Goal: Communication & Community: Ask a question

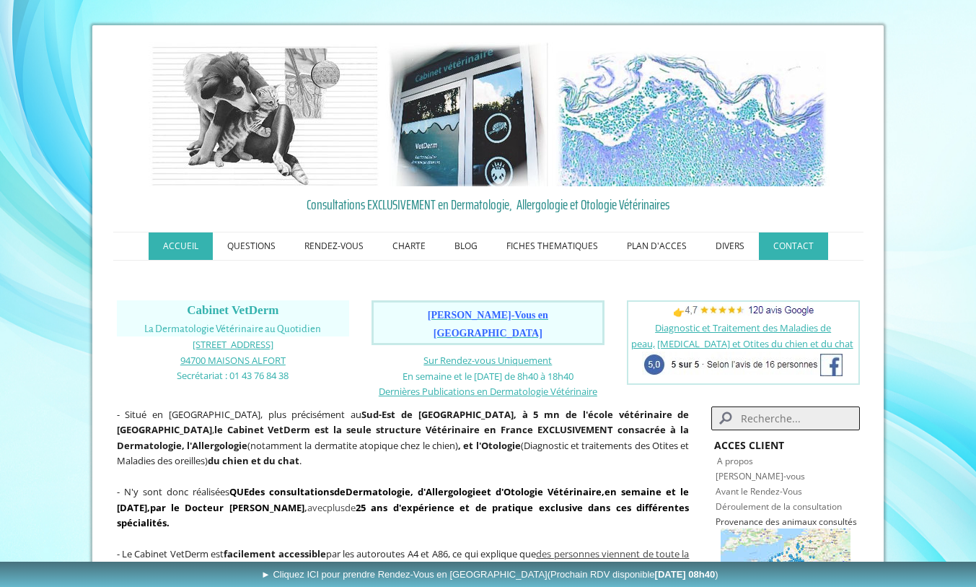
click at [786, 244] on link "CONTACT" at bounding box center [793, 245] width 69 height 27
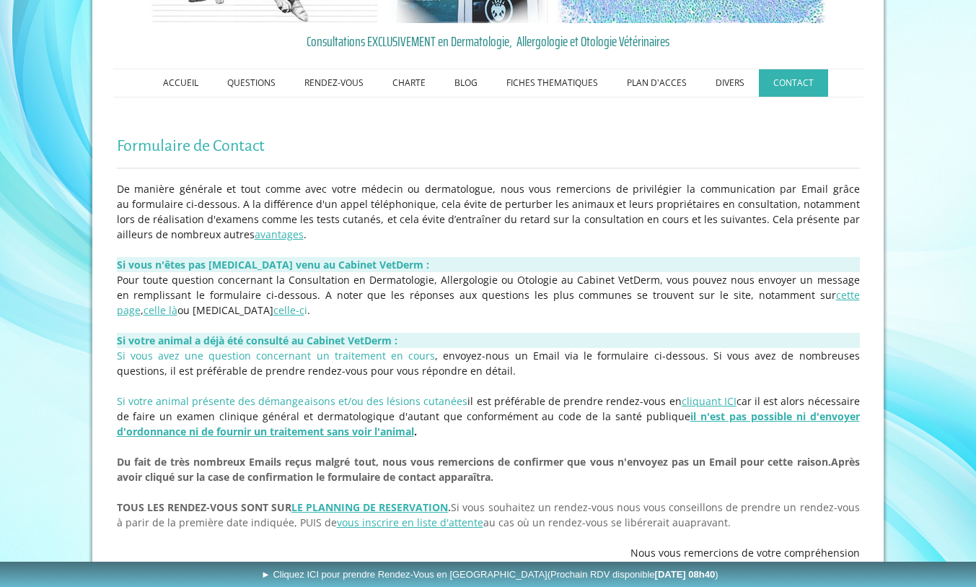
scroll to position [330, 0]
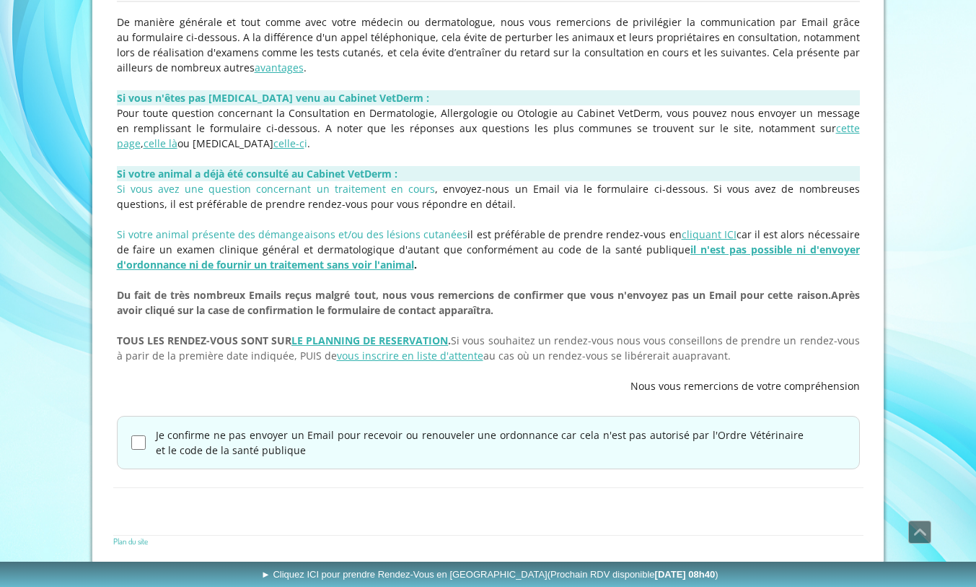
click at [139, 445] on input "Je confirme ne pas envoyer un Email pour recevoir ou renouveler une ordonnance …" at bounding box center [138, 442] width 14 height 14
checkbox input "true"
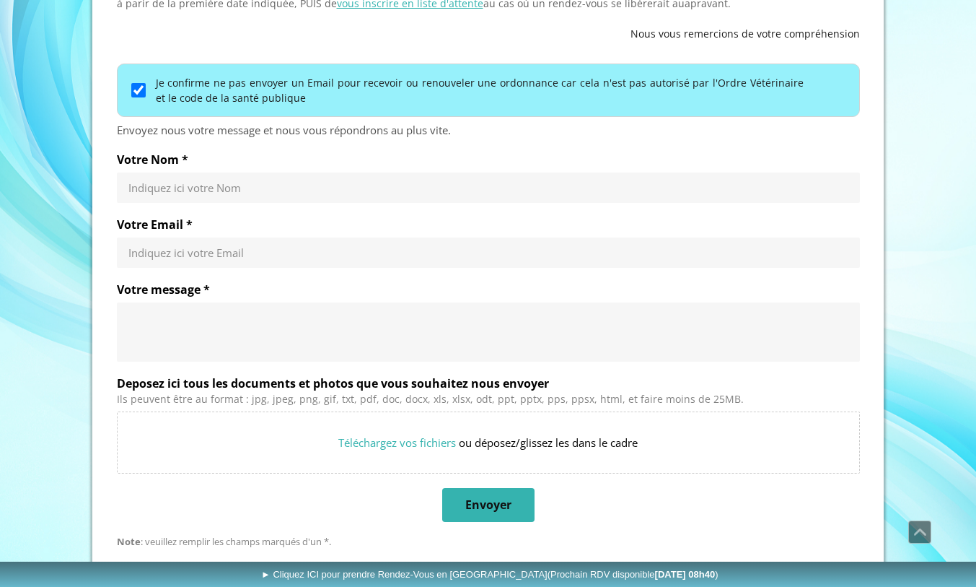
scroll to position [685, 0]
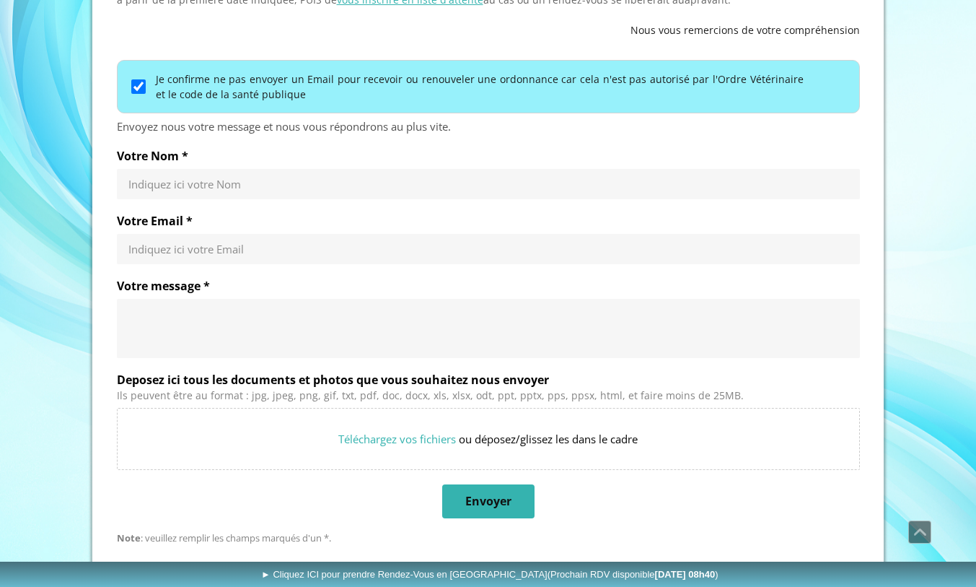
click at [233, 180] on input "Votre Nom *" at bounding box center [488, 184] width 720 height 14
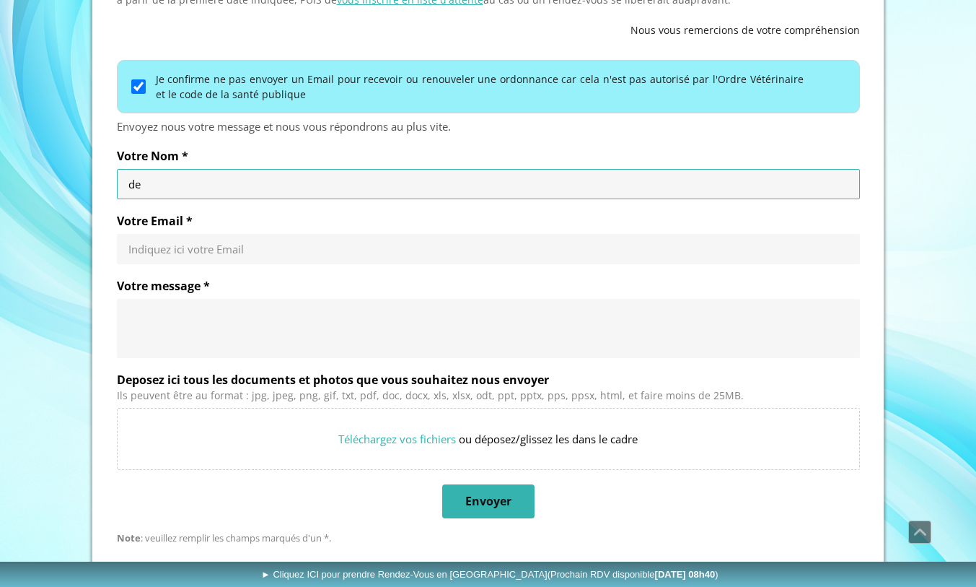
type input "d"
type input "DE LA CALLE Inigo"
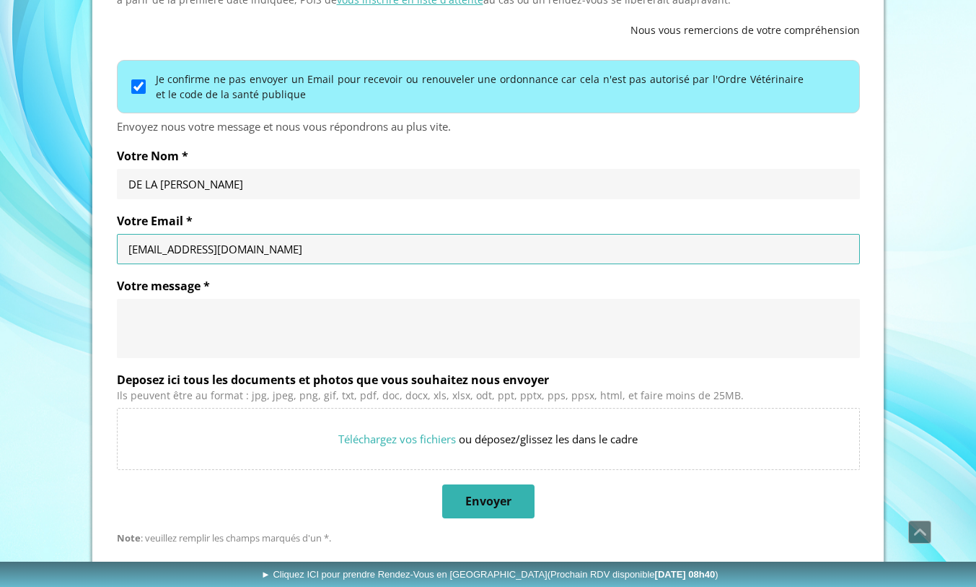
type input "inigodelacalle@gmail.com"
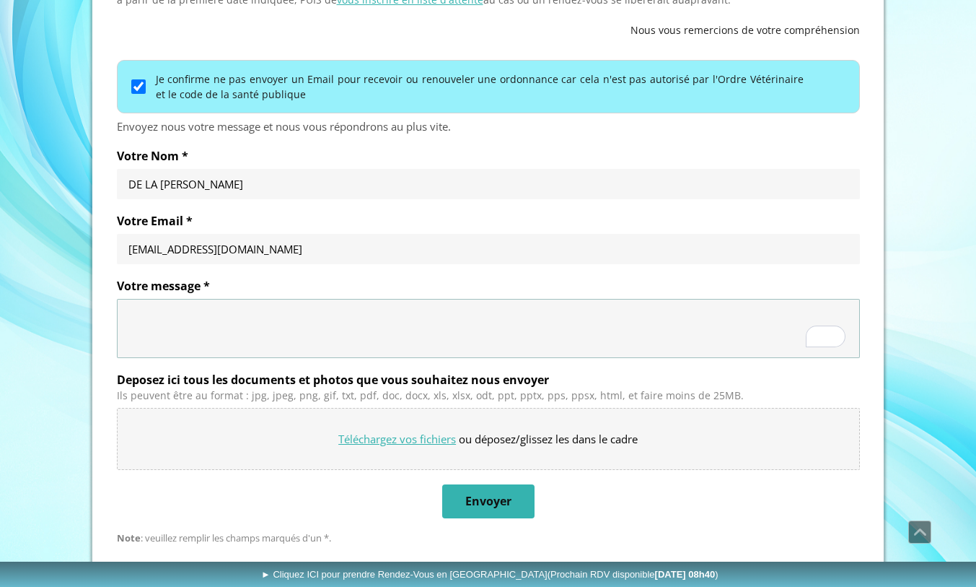
click at [359, 434] on input "Deposez ici tous les documents et photos que vous souhaitez nous envoyer" at bounding box center [489, 438] width 742 height 61
type input "C:\fakepath\2F7F4AEC-24C6-462D-B5FD-6157D929853B.JPG"
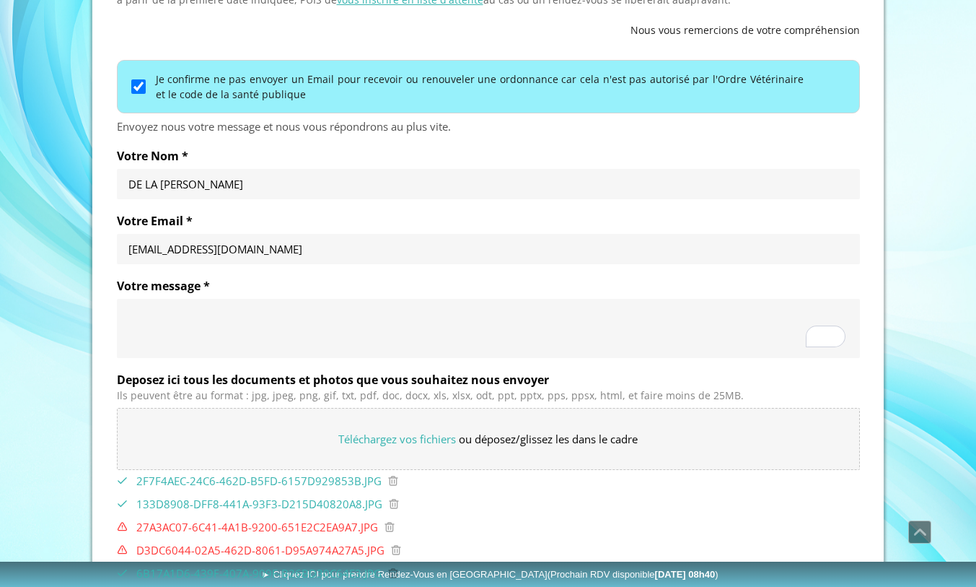
click at [299, 335] on textarea "Votre message *" at bounding box center [488, 328] width 720 height 43
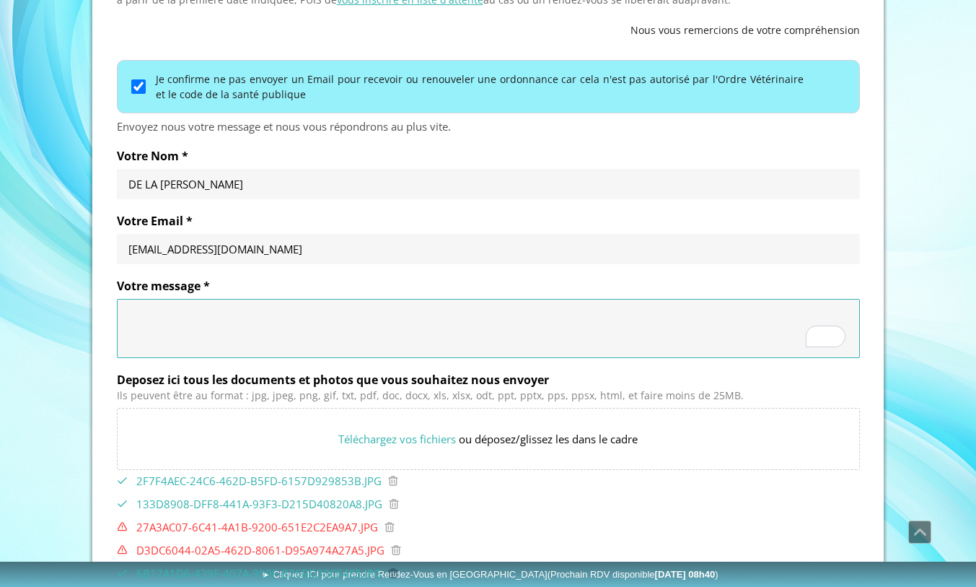
paste textarea "Bonjour, Je m’appelle Iñigo de la Calle, il y a un mois je suis venu avec mon c…"
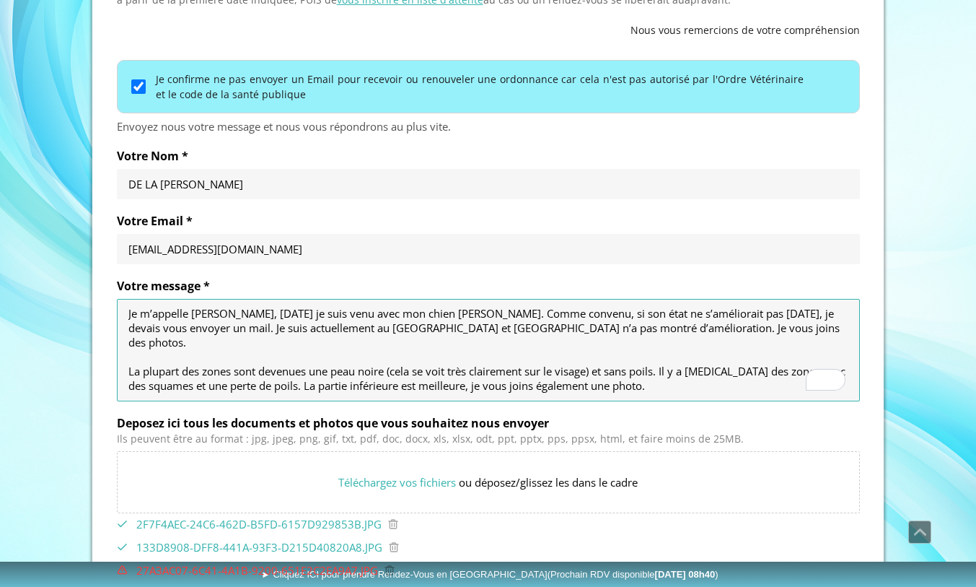
scroll to position [39, 0]
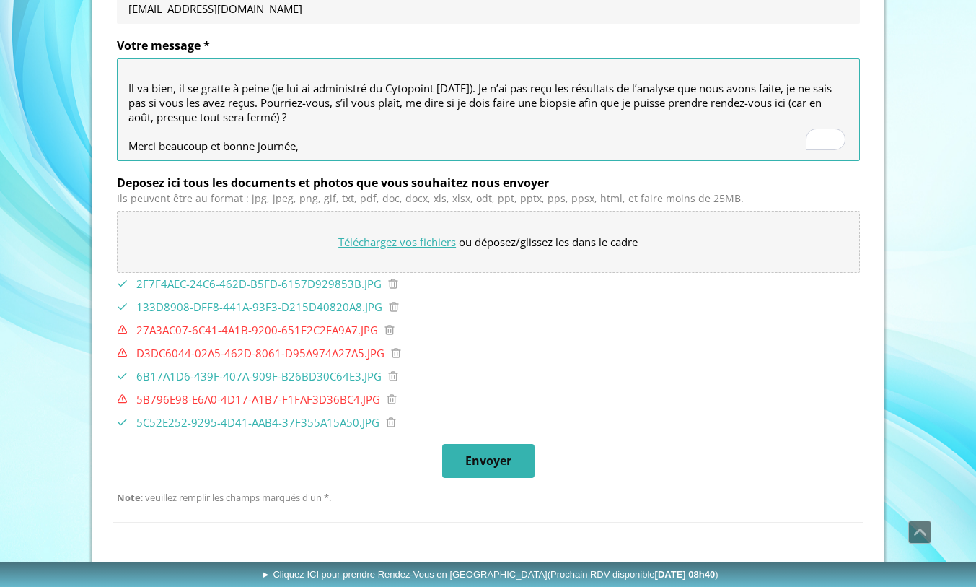
type textarea "Bonjour, Je m’appelle Iñigo de la Calle, il y a un mois je suis venu avec mon c…"
click at [403, 239] on input "Deposez ici tous les documents et photos que vous souhaitez nous envoyer" at bounding box center [489, 241] width 742 height 61
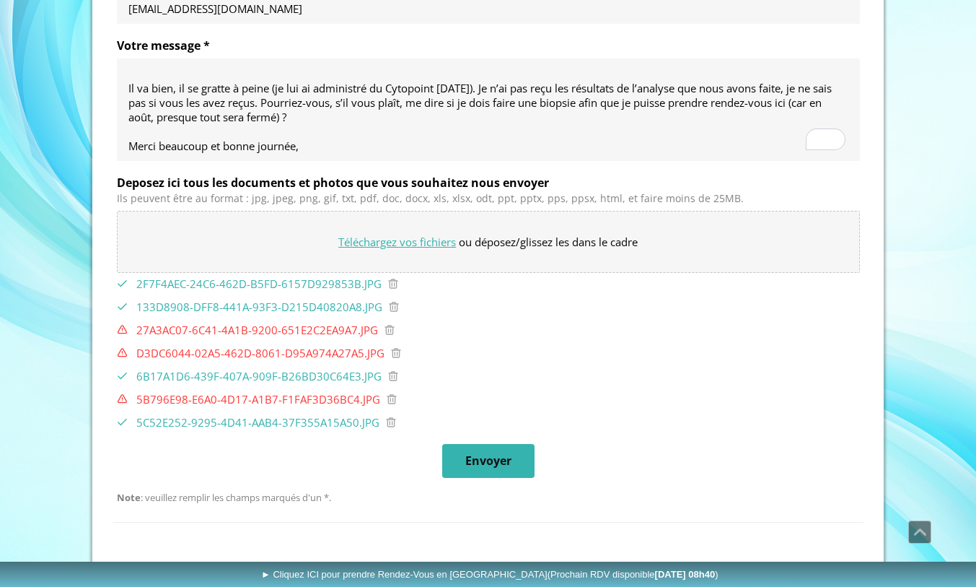
type input "C:\fakepath\D3DC6044-02A5-462D-8061-D95A974A27A5.JPG"
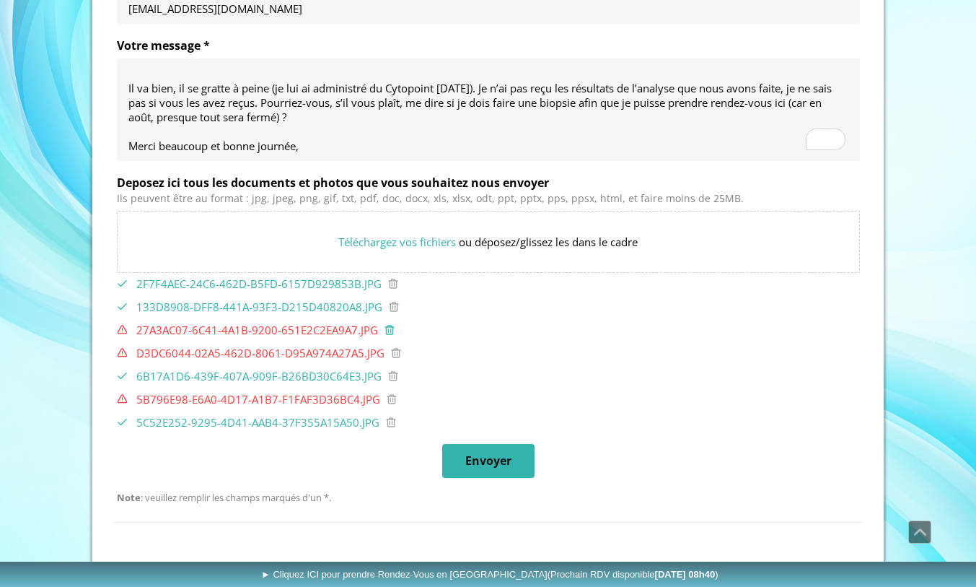
click at [387, 331] on icon at bounding box center [390, 330] width 12 height 12
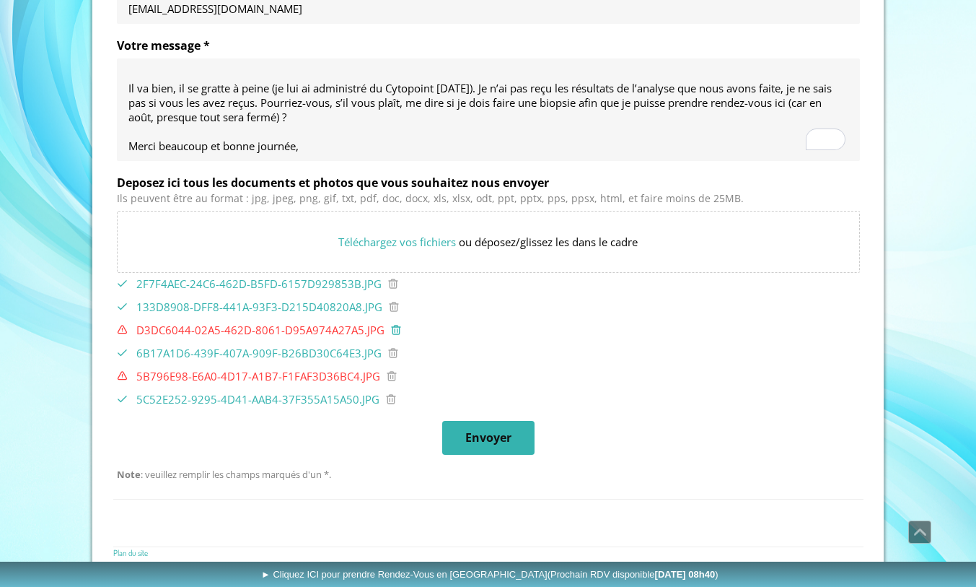
click at [390, 329] on icon at bounding box center [396, 330] width 12 height 12
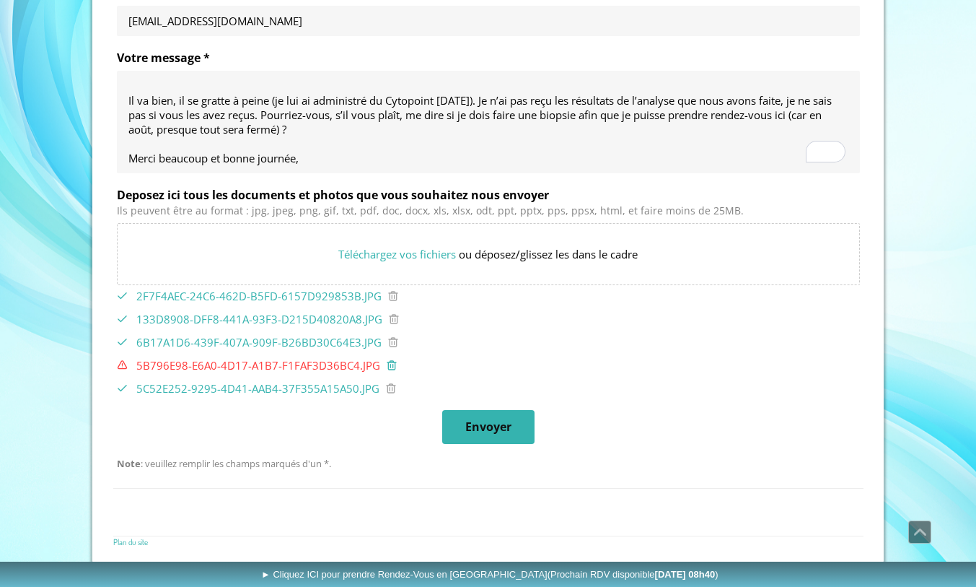
click at [387, 364] on icon at bounding box center [391, 364] width 9 height 9
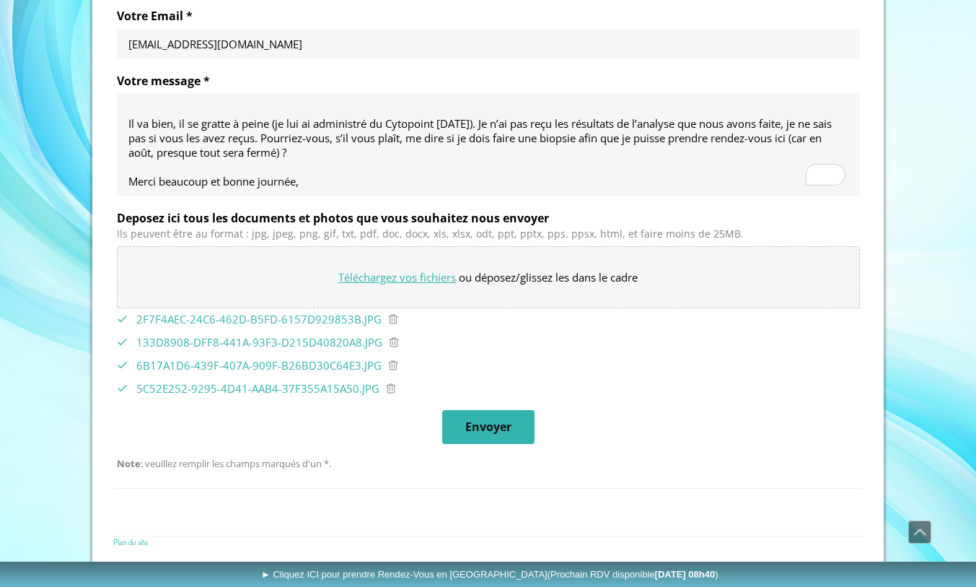
click at [426, 286] on input "Deposez ici tous les documents et photos que vous souhaitez nous envoyer" at bounding box center [489, 277] width 742 height 61
type input "C:\fakepath\iloveimg-compressed.zip"
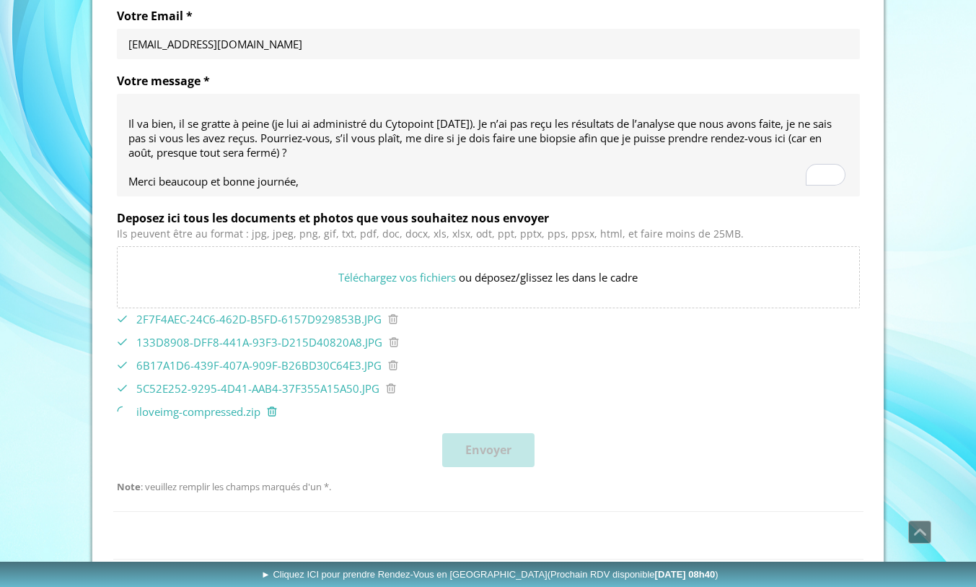
click at [268, 406] on icon at bounding box center [272, 411] width 12 height 12
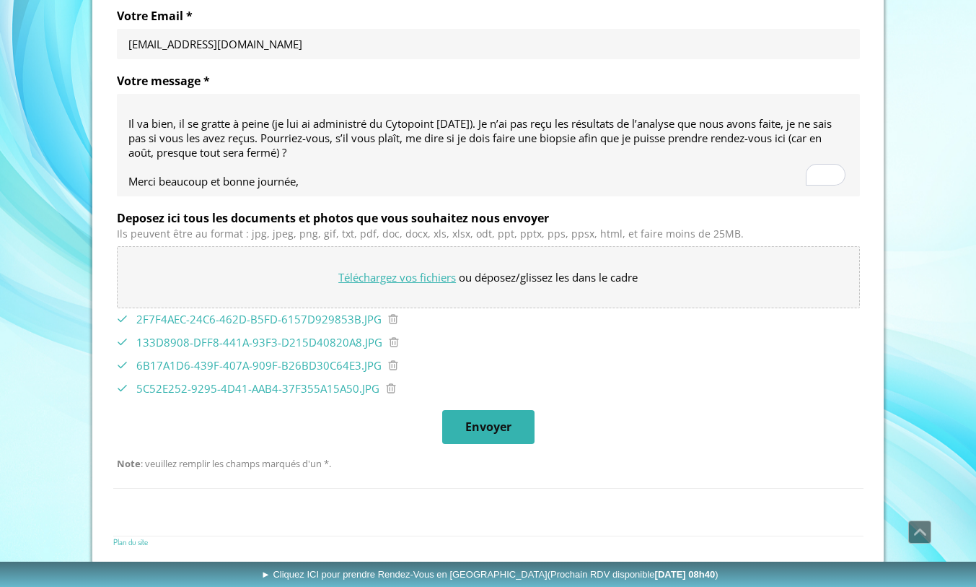
click at [403, 278] on input "Deposez ici tous les documents et photos que vous souhaitez nous envoyer" at bounding box center [489, 277] width 742 height 61
type input "C:\fakepath\27A3AC07-6C41-4A1B-9200-651E2C2EA9A7.jpg"
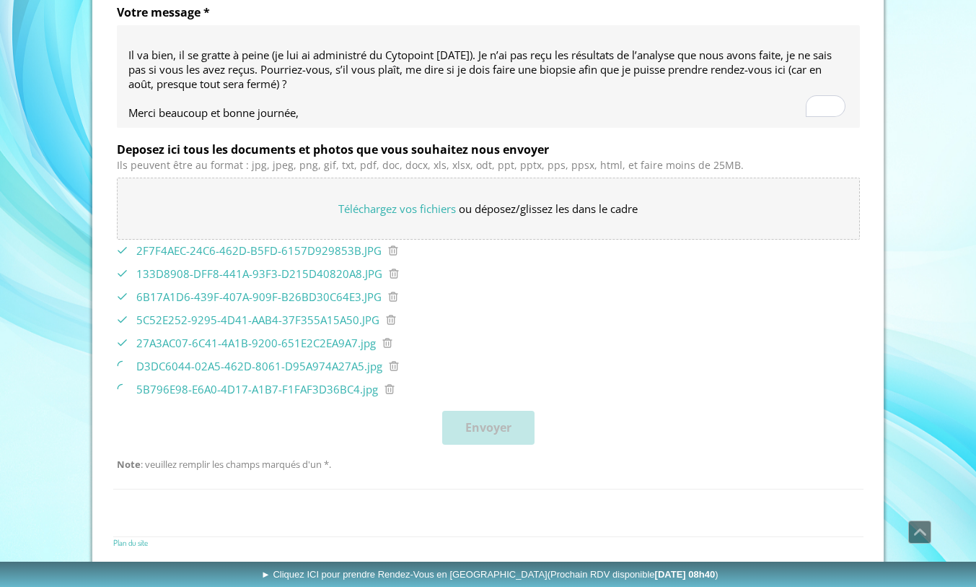
scroll to position [959, 0]
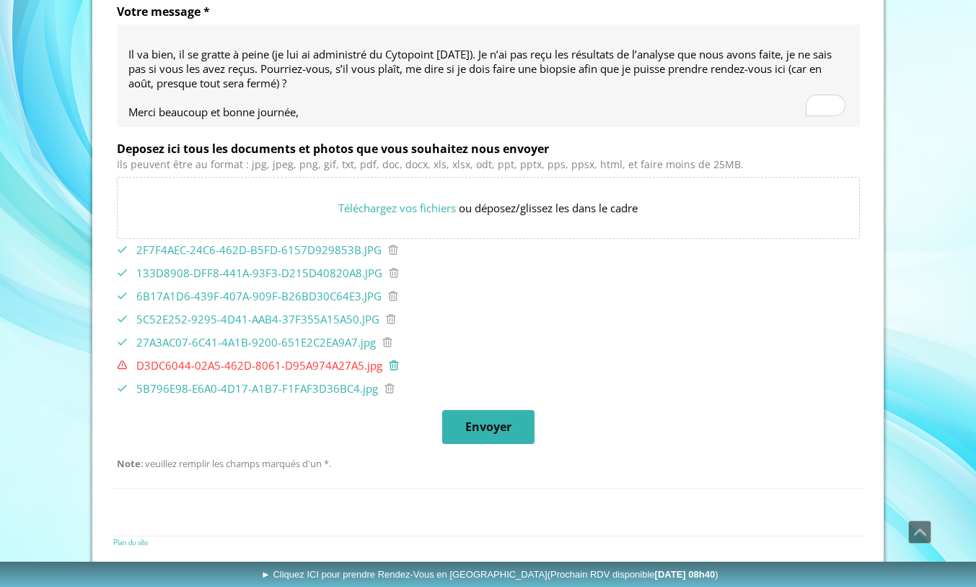
click at [388, 365] on icon at bounding box center [394, 365] width 12 height 12
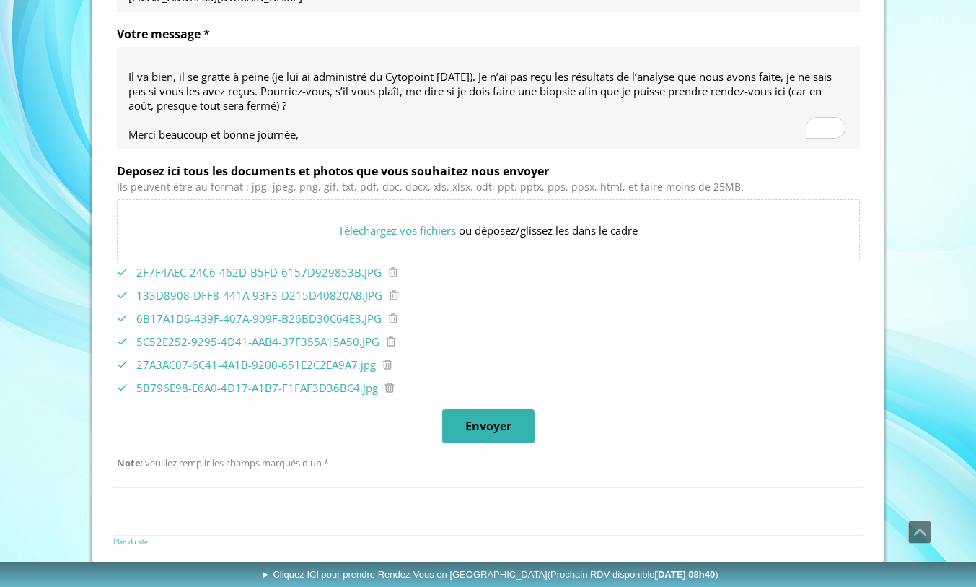
scroll to position [936, 0]
click at [387, 270] on icon at bounding box center [393, 273] width 12 height 12
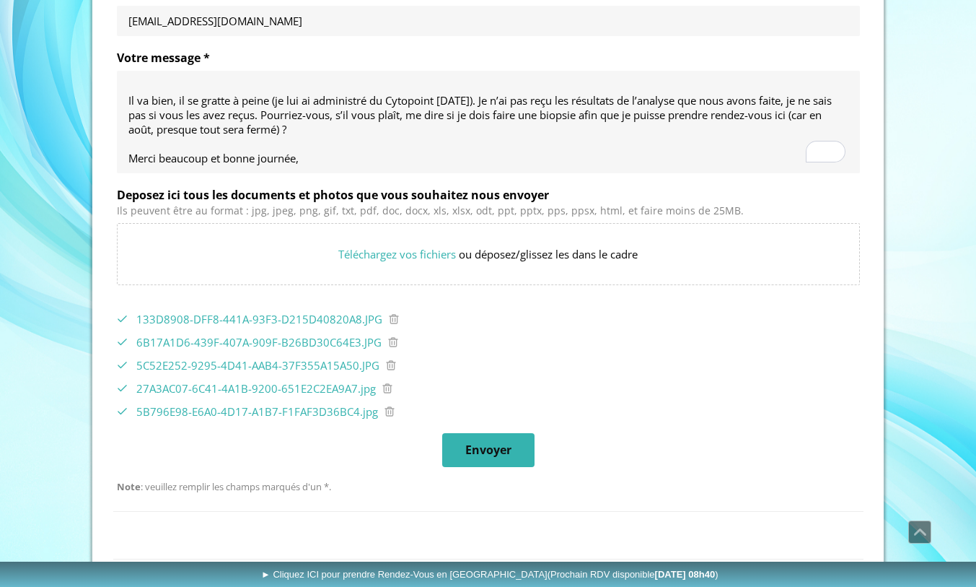
click at [386, 270] on input "Deposez ici tous les documents et photos que vous souhaitez nous envoyer" at bounding box center [489, 254] width 742 height 61
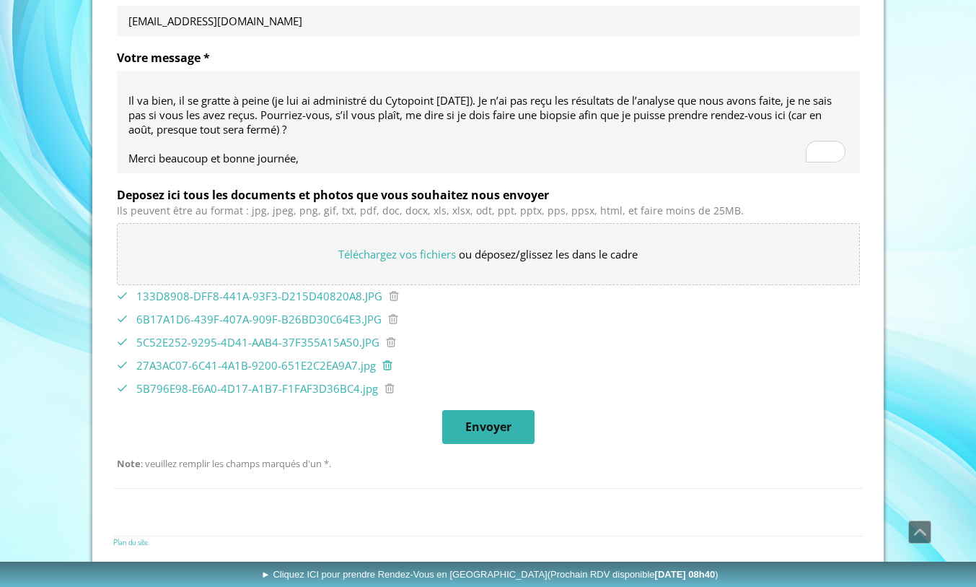
click at [385, 362] on icon at bounding box center [388, 365] width 12 height 12
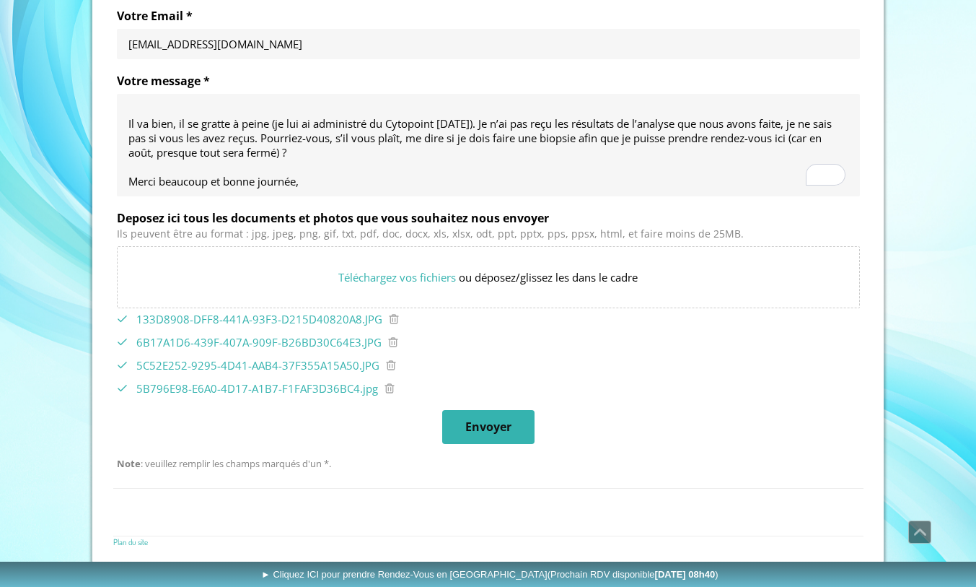
click at [385, 362] on icon at bounding box center [391, 365] width 12 height 12
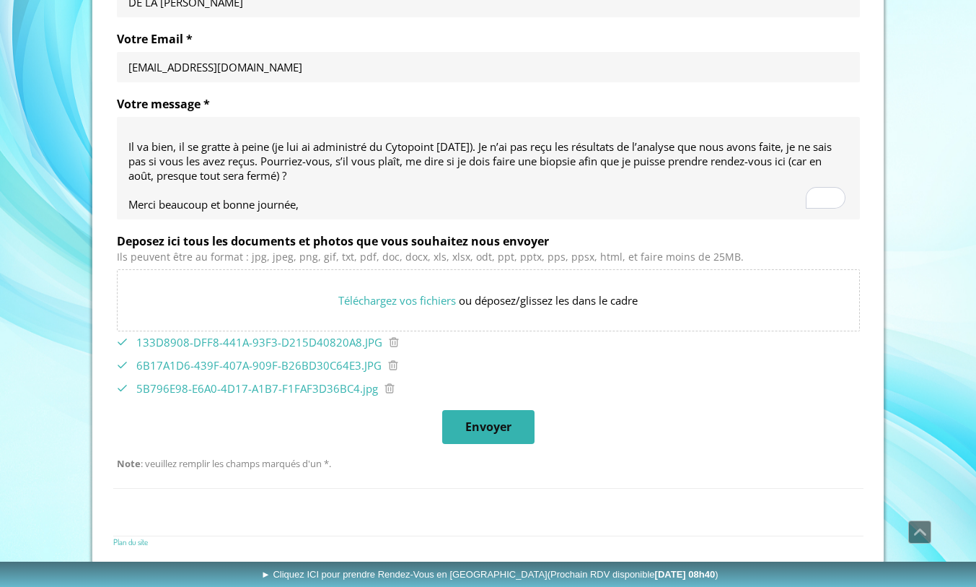
click at [387, 362] on icon at bounding box center [393, 365] width 12 height 12
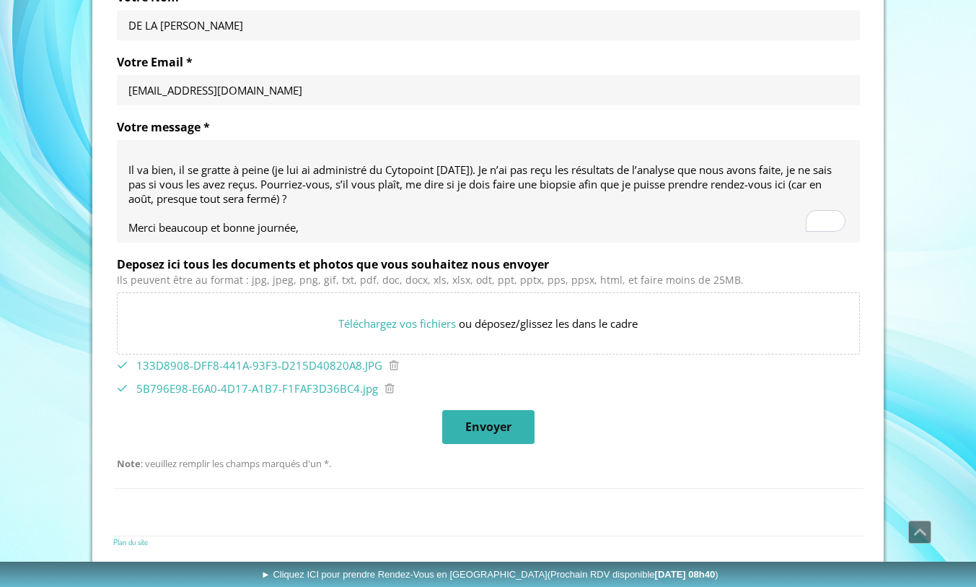
click at [388, 362] on icon at bounding box center [394, 365] width 12 height 12
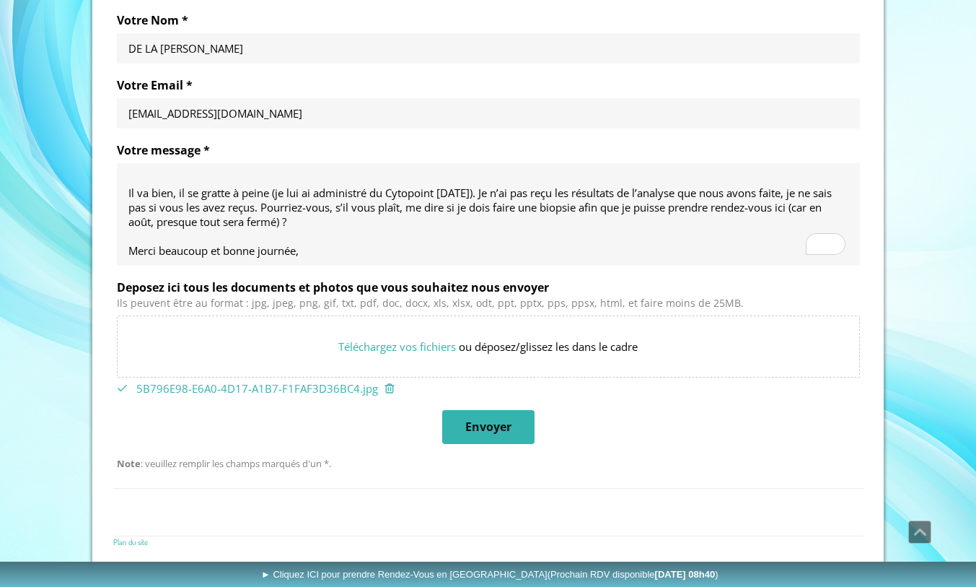
click at [385, 383] on icon at bounding box center [389, 387] width 9 height 9
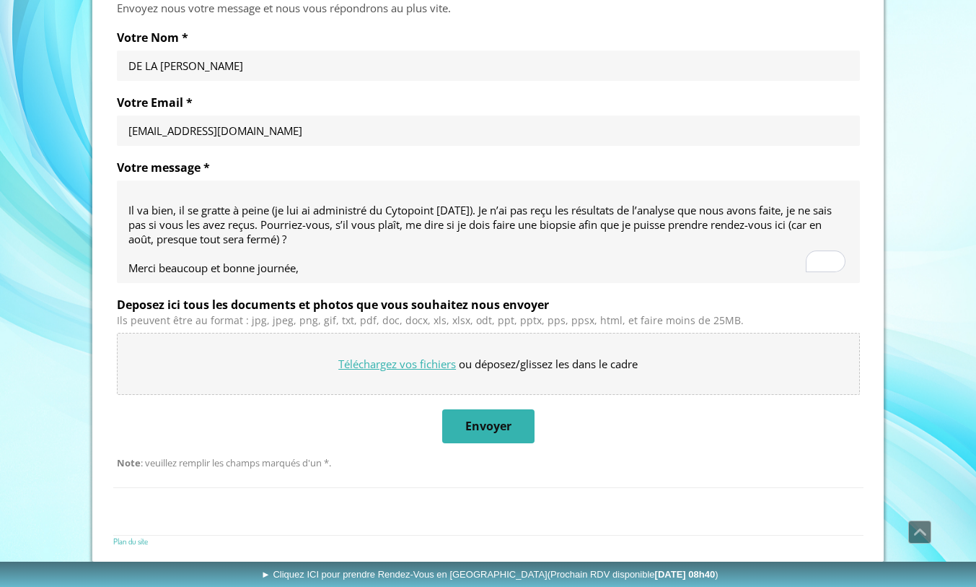
scroll to position [803, 0]
click at [417, 367] on input "Deposez ici tous les documents et photos que vous souhaitez nous envoyer" at bounding box center [489, 364] width 742 height 61
type input "C:\fakepath\133D8908-DFF8-441A-93F3-D215D40820A8.jpg"
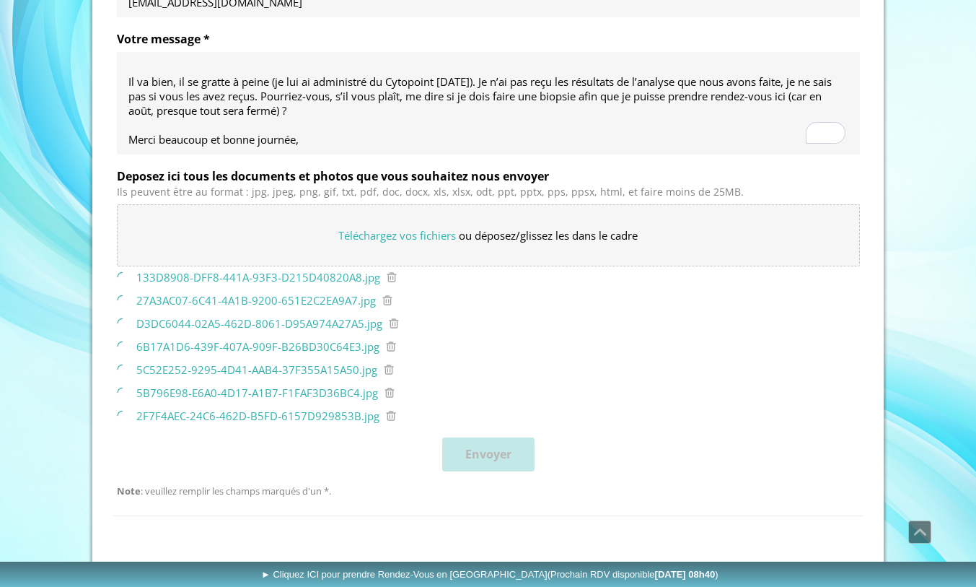
scroll to position [934, 0]
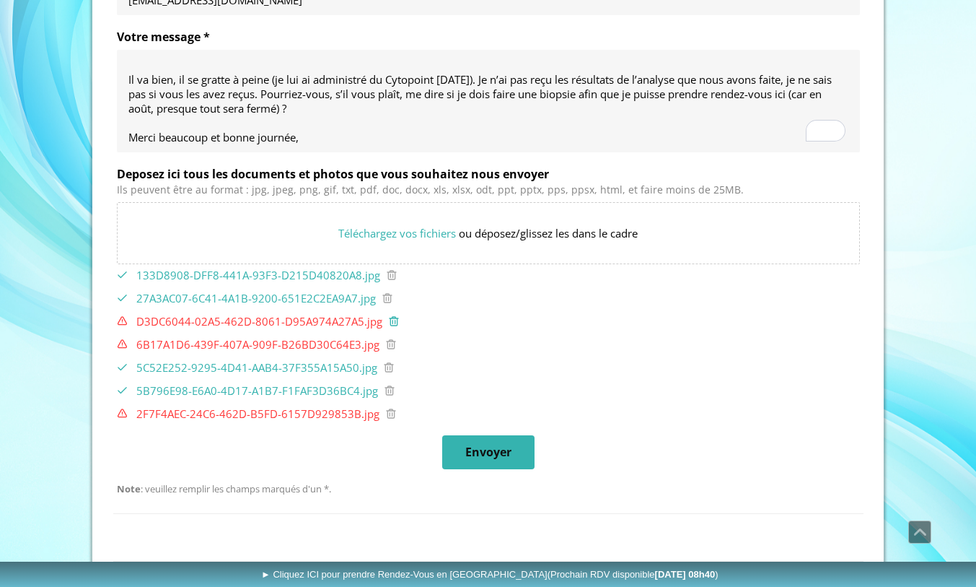
click at [388, 317] on icon at bounding box center [394, 321] width 12 height 12
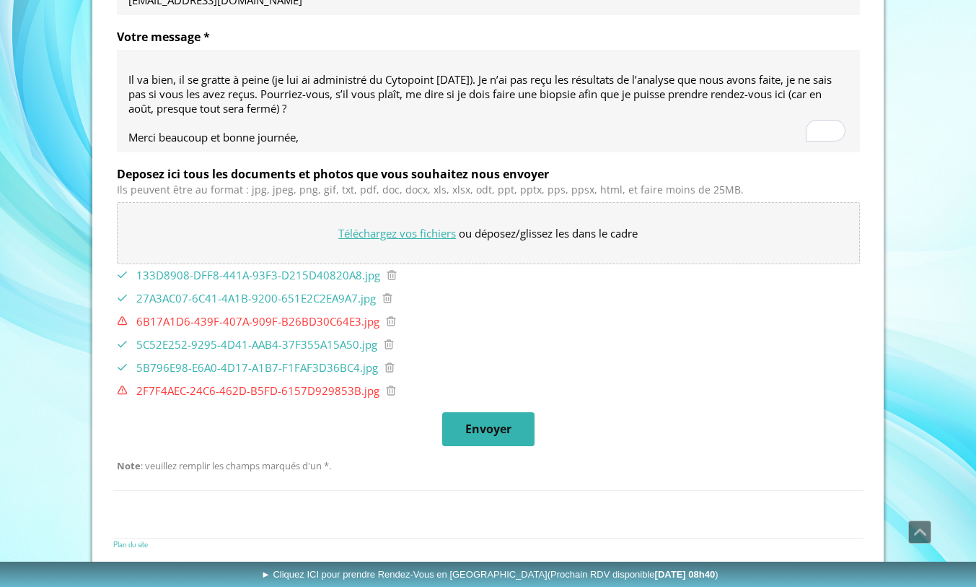
click at [390, 229] on input "Deposez ici tous les documents et photos que vous souhaitez nous envoyer" at bounding box center [489, 233] width 742 height 61
type input "C:\fakepath\D3DC6044-02A5-462D-8061-D95A974A27A5.jpg"
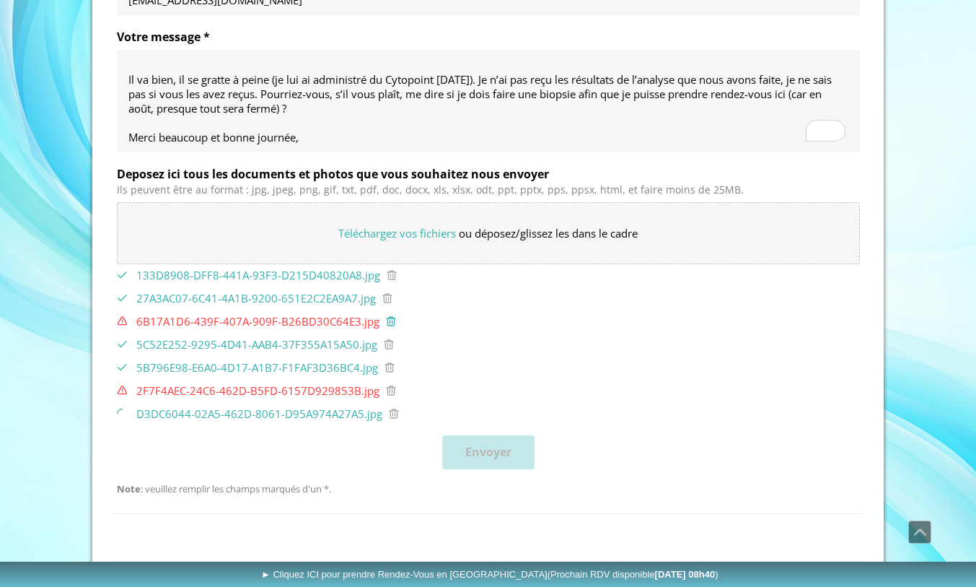
click at [385, 320] on icon at bounding box center [391, 321] width 12 height 12
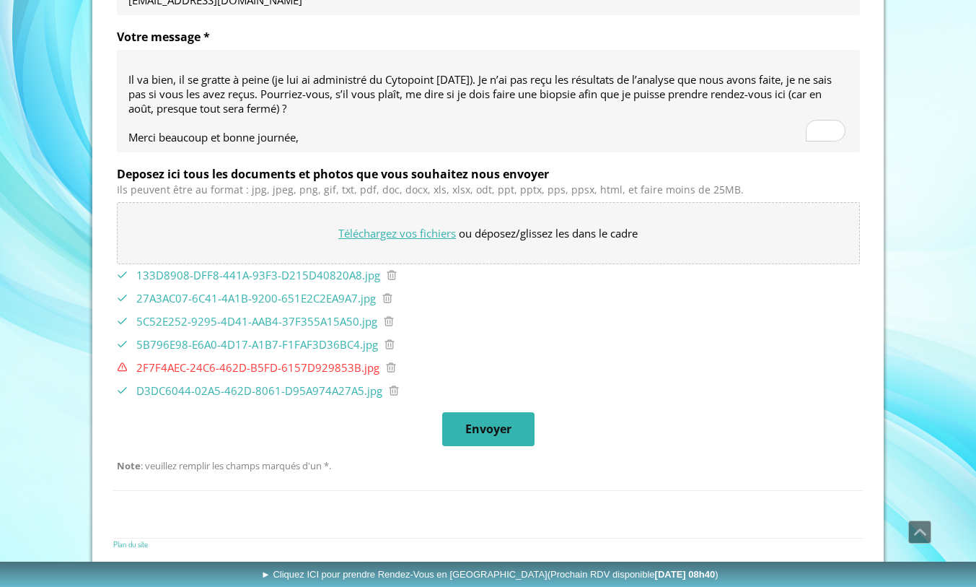
click at [391, 234] on input "Deposez ici tous les documents et photos que vous souhaitez nous envoyer" at bounding box center [489, 233] width 742 height 61
type input "C:\fakepath\6B17A1D6-439F-407A-909F-B26BD30C64E3.jpg"
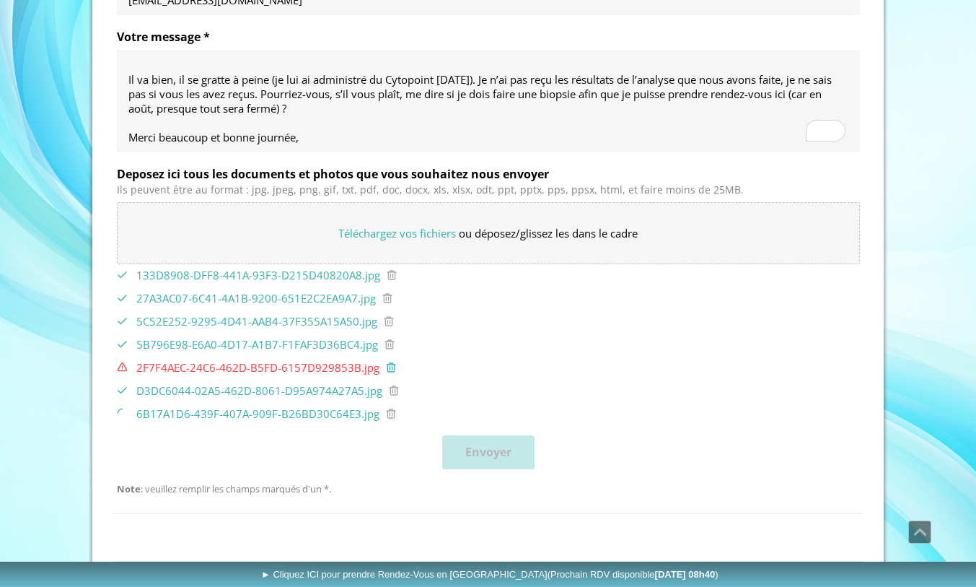
click at [385, 366] on icon at bounding box center [391, 367] width 12 height 12
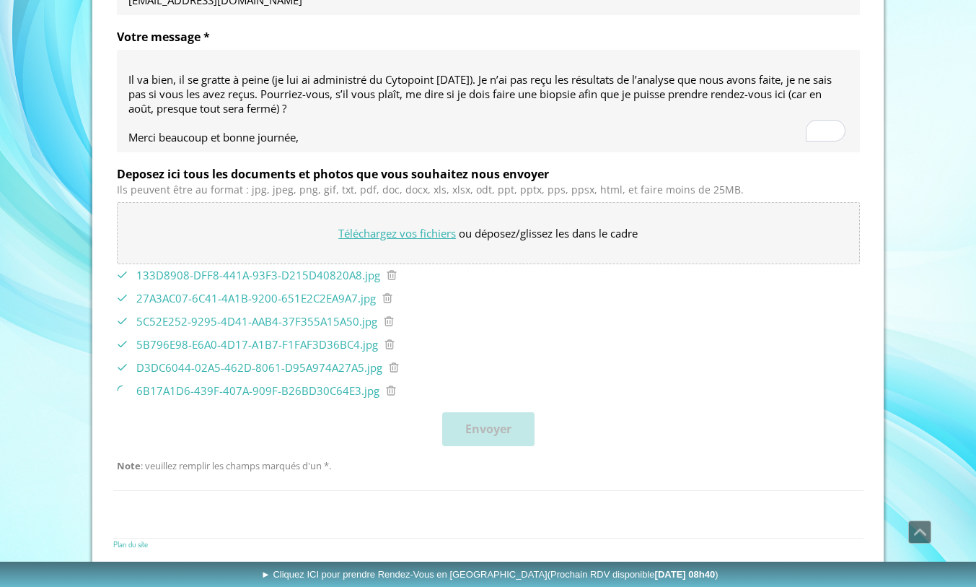
click at [422, 229] on input "Deposez ici tous les documents et photos que vous souhaitez nous envoyer" at bounding box center [489, 233] width 742 height 61
type input "C:\fakepath\2F7F4AEC-24C6-462D-B5FD-6157D929853B.jpg"
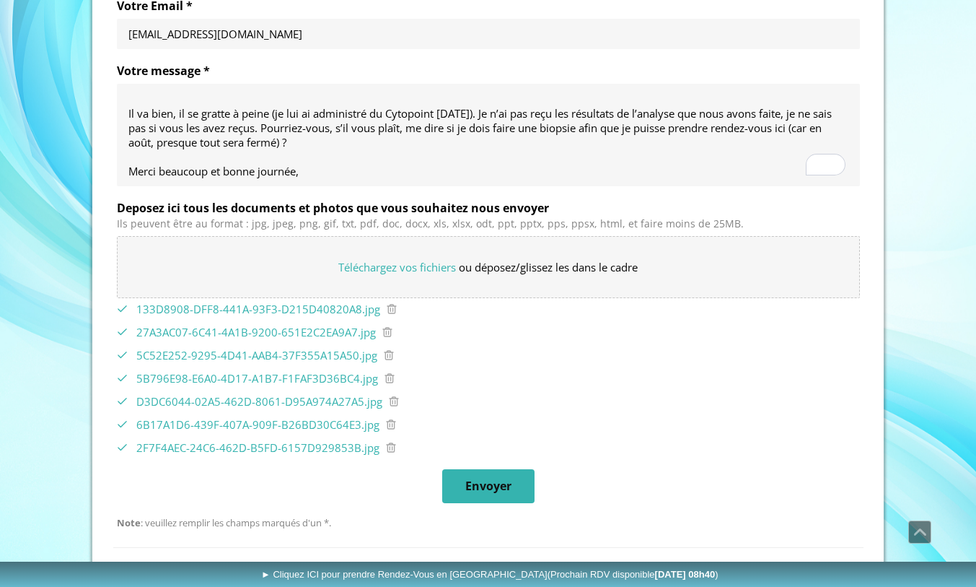
scroll to position [959, 0]
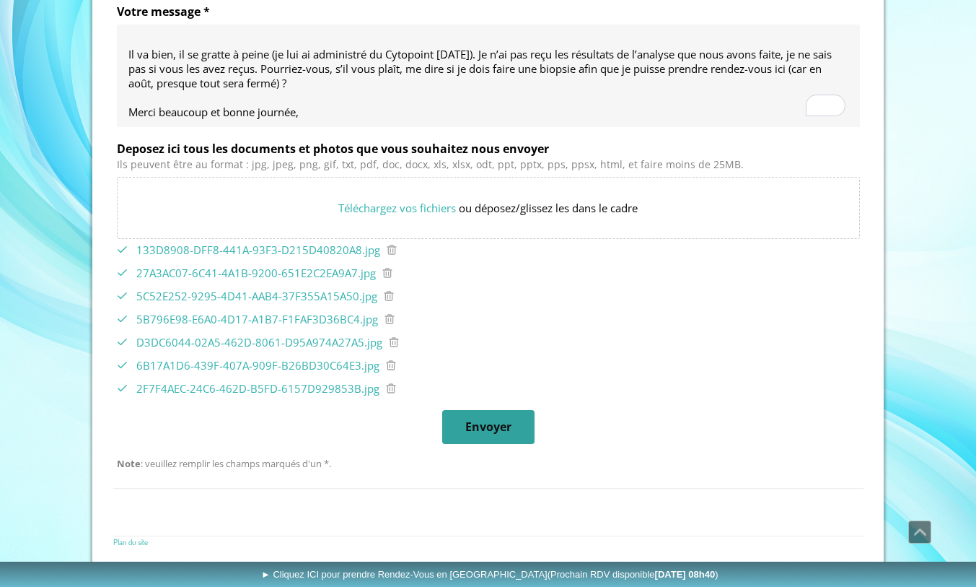
click at [493, 423] on span "Envoyer" at bounding box center [488, 426] width 46 height 15
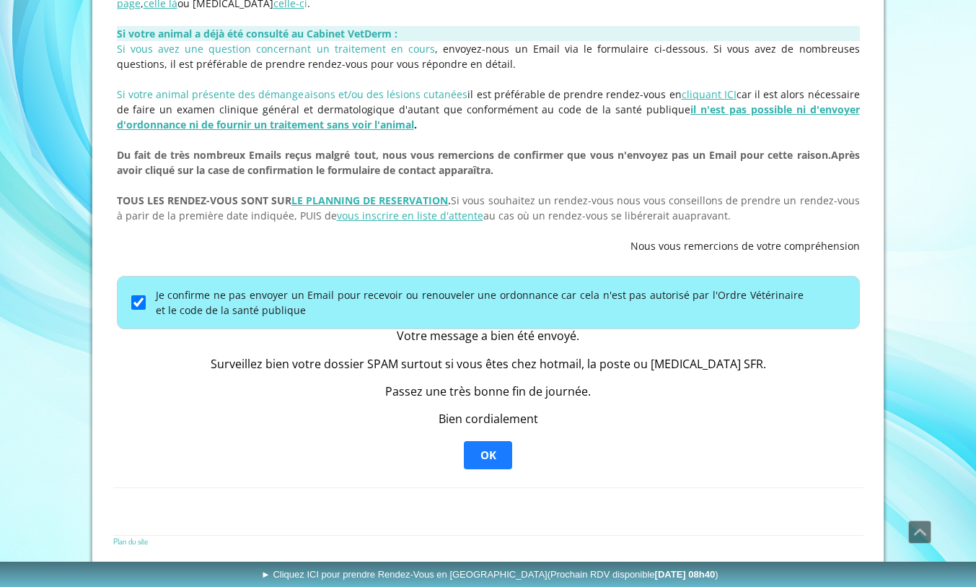
scroll to position [470, 0]
click at [492, 452] on span "OK" at bounding box center [488, 455] width 16 height 14
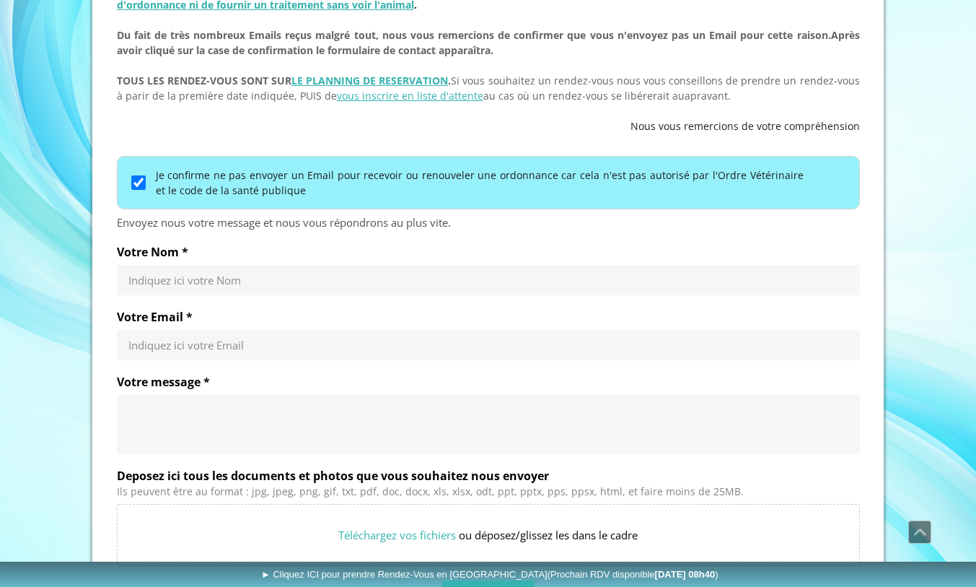
scroll to position [760, 0]
